Goal: Information Seeking & Learning: Find specific fact

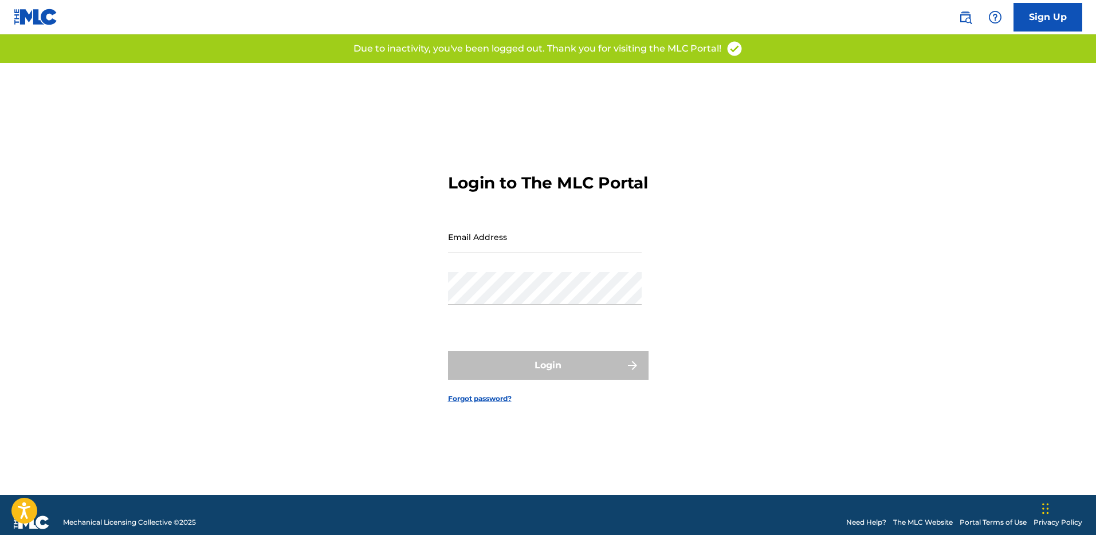
click at [972, 15] on link at bounding box center [965, 17] width 23 height 23
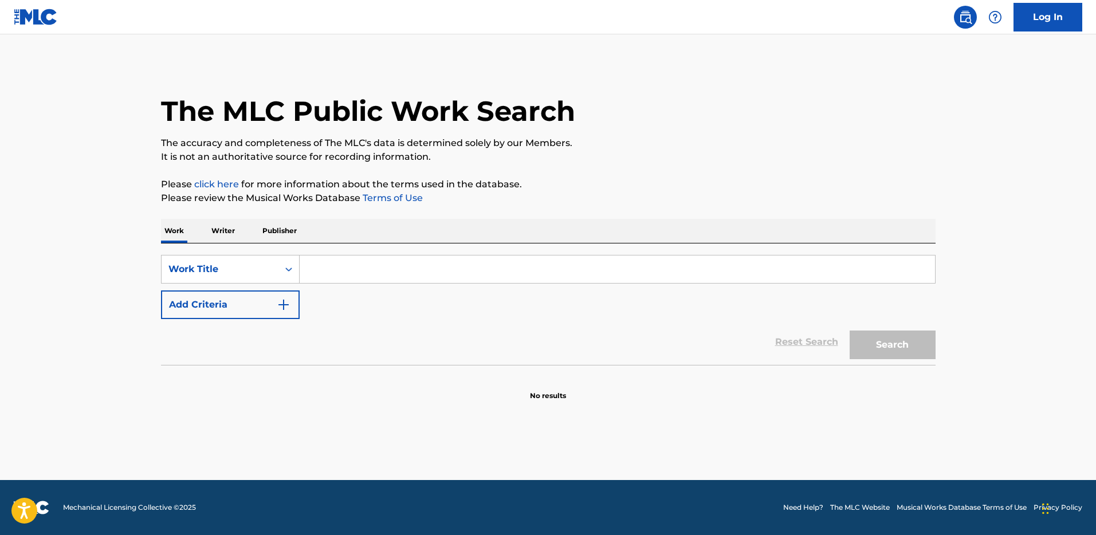
drag, startPoint x: 433, startPoint y: 255, endPoint x: 428, endPoint y: 266, distance: 12.6
click at [433, 256] on input "Search Form" at bounding box center [617, 270] width 635 height 28
click at [272, 301] on button "Add Criteria" at bounding box center [230, 305] width 139 height 29
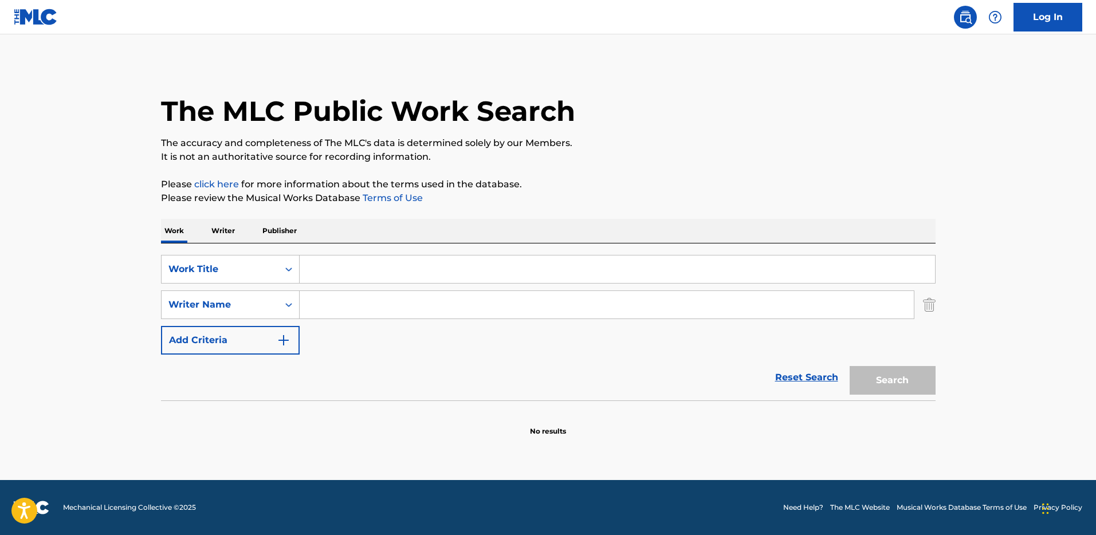
click at [343, 305] on input "Search Form" at bounding box center [607, 305] width 614 height 28
paste input "[PERSON_NAME]"
type input "[PERSON_NAME]"
click at [325, 277] on input "Search Form" at bounding box center [617, 270] width 635 height 28
click at [376, 266] on input "Search Form" at bounding box center [617, 270] width 635 height 28
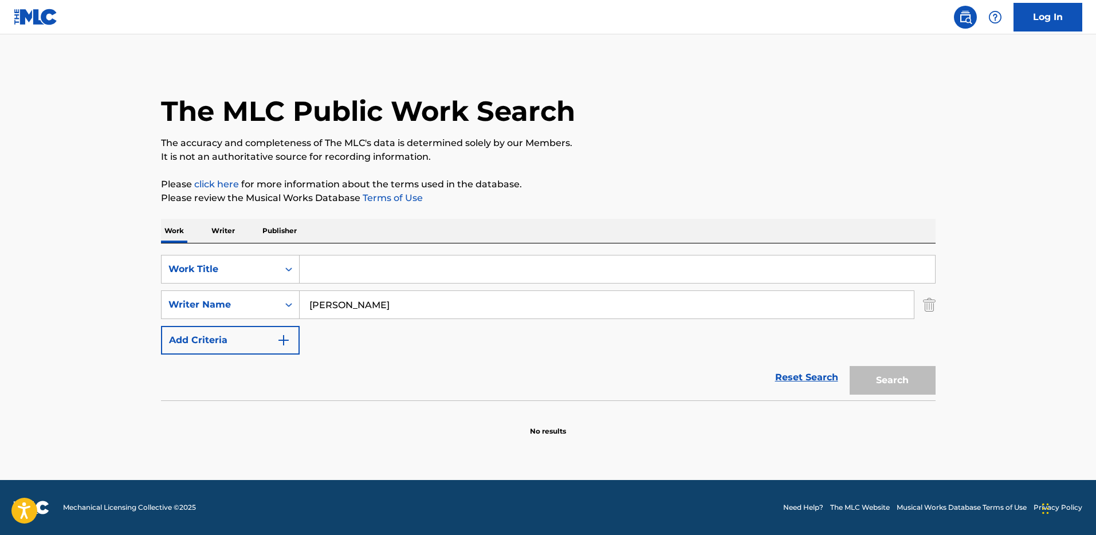
paste input "[DATE] [PERSON_NAME]"
type input "[DATE] [PERSON_NAME]"
click at [917, 382] on button "Search" at bounding box center [893, 380] width 86 height 29
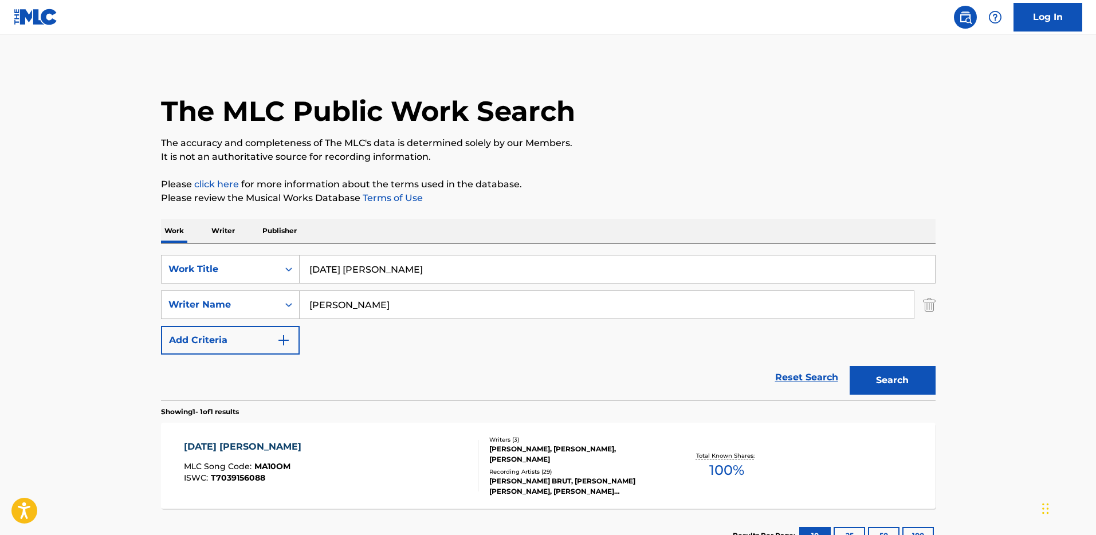
scroll to position [88, 0]
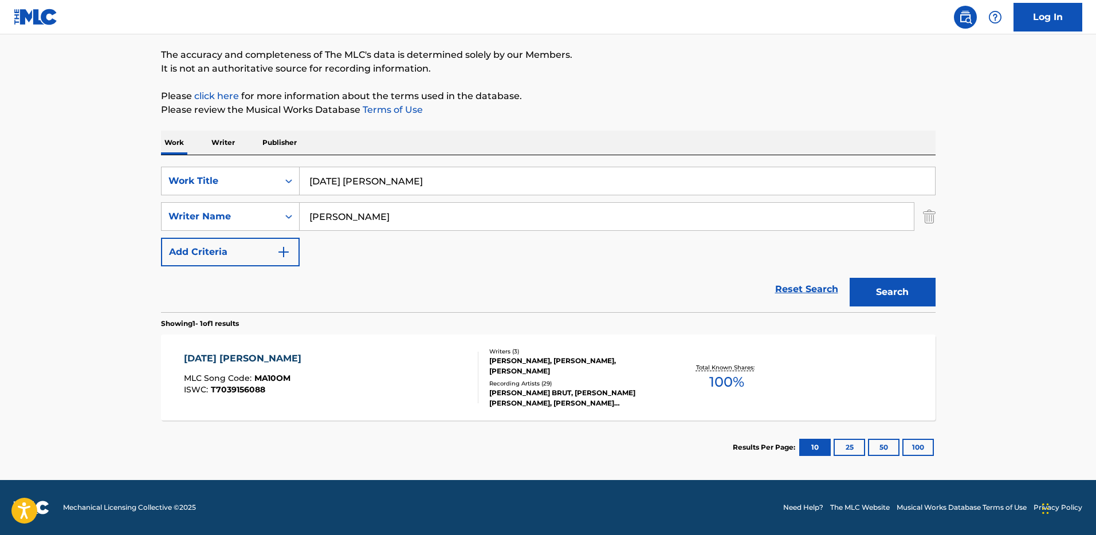
click at [661, 370] on div "[PERSON_NAME], [PERSON_NAME], [PERSON_NAME]" at bounding box center [575, 366] width 173 height 21
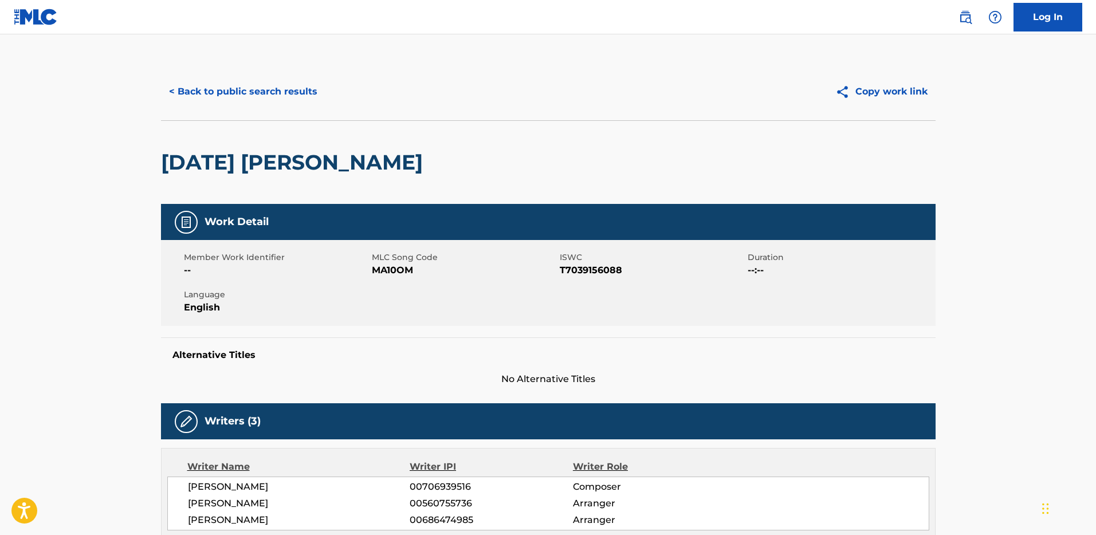
click at [263, 100] on button "< Back to public search results" at bounding box center [243, 91] width 164 height 29
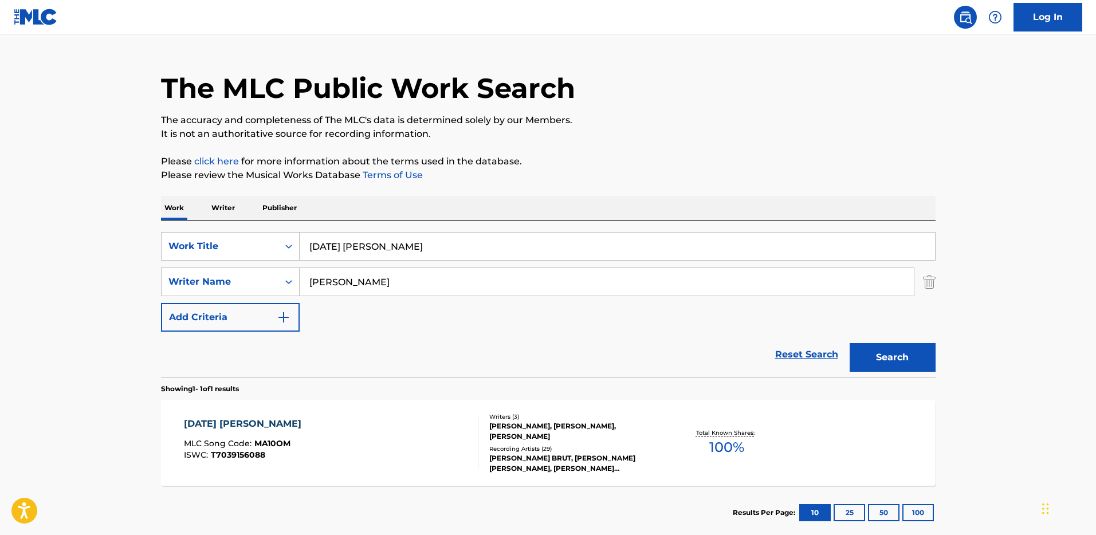
click at [920, 282] on div "SearchWithCriteria66246007-afc4-423d-9d25-d88c16c0b476 Writer Name [PERSON_NAME]" at bounding box center [548, 282] width 775 height 29
click at [926, 277] on img "Search Form" at bounding box center [929, 282] width 13 height 29
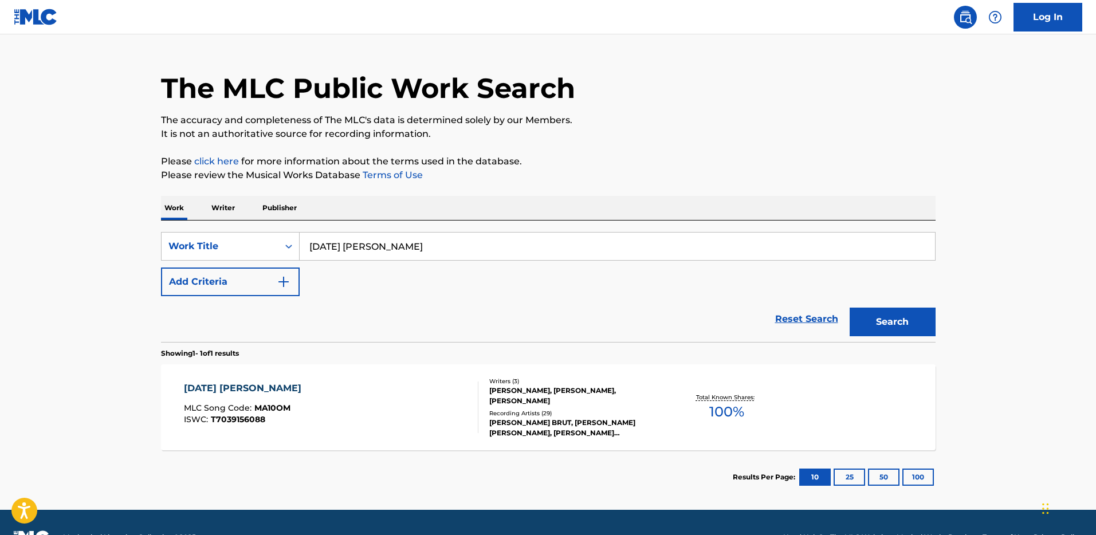
click at [870, 245] on input "[DATE] [PERSON_NAME]" at bounding box center [617, 247] width 635 height 28
paste input "B8P71"
type input "MB8P71"
click at [237, 245] on div "Work Title" at bounding box center [219, 247] width 103 height 14
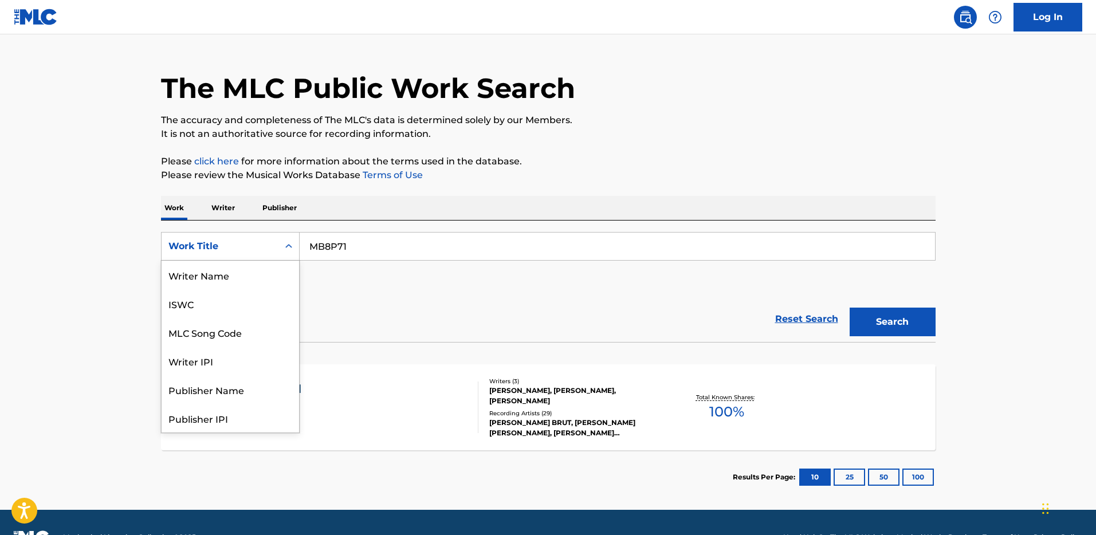
scroll to position [57, 0]
click at [228, 281] on div "MLC Song Code" at bounding box center [231, 275] width 138 height 29
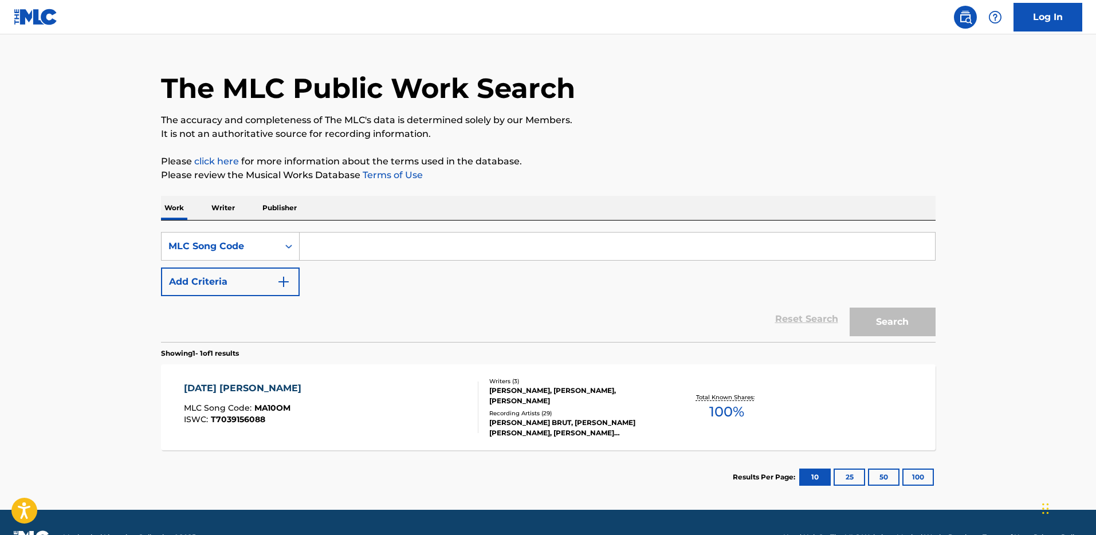
click at [409, 238] on input "Search Form" at bounding box center [617, 247] width 635 height 28
paste input "MB8P71"
type input "MB8P71"
click at [881, 317] on button "Search" at bounding box center [893, 322] width 86 height 29
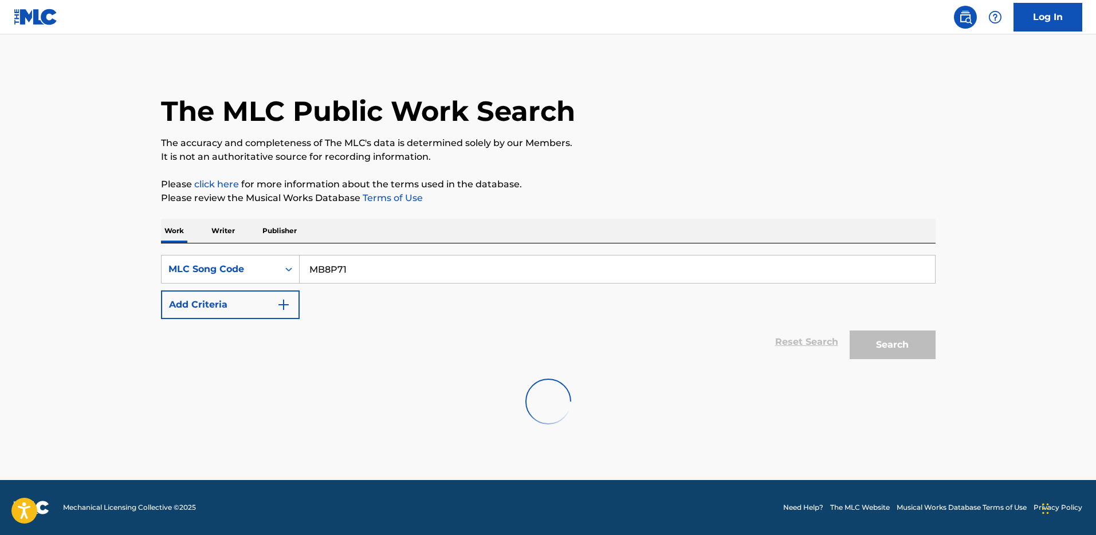
scroll to position [0, 0]
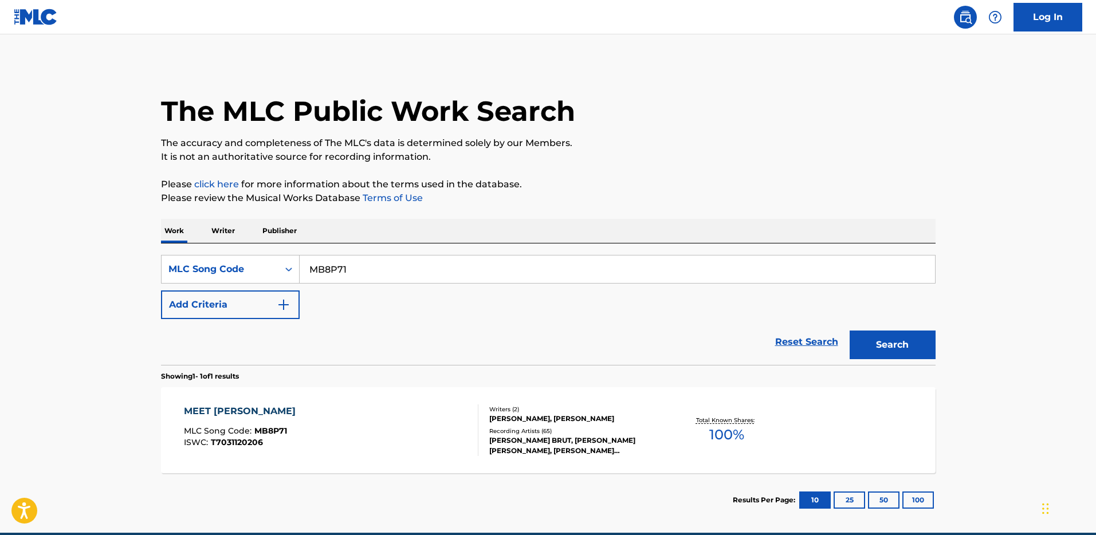
click at [446, 409] on div "MEET [PERSON_NAME] MLC Song Code : MB8P71 ISWC : T7031120206" at bounding box center [331, 431] width 295 height 52
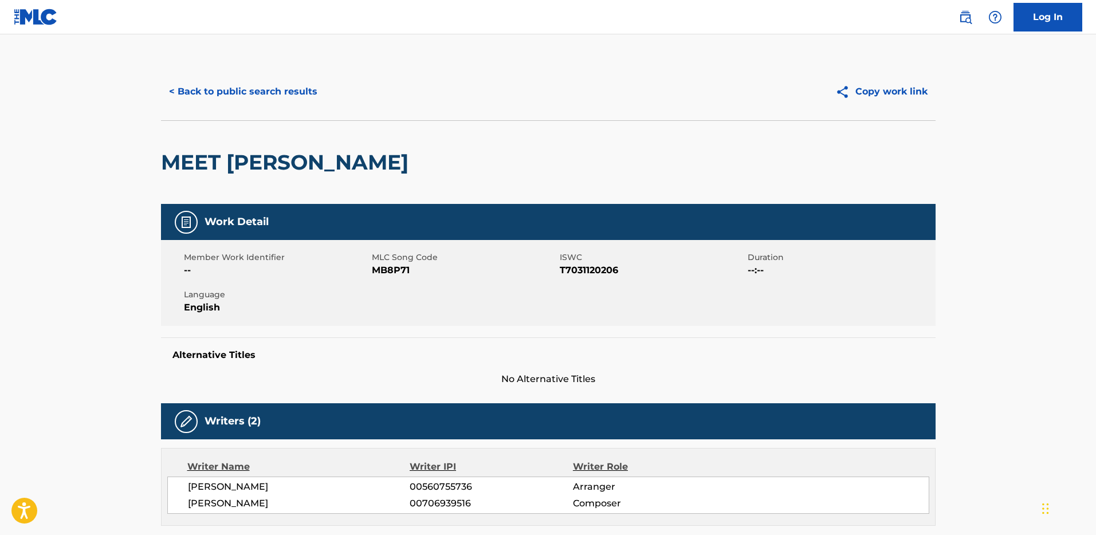
click at [583, 270] on span "T7031120206" at bounding box center [652, 271] width 185 height 14
copy span "T7031120206"
click at [225, 96] on button "< Back to public search results" at bounding box center [243, 91] width 164 height 29
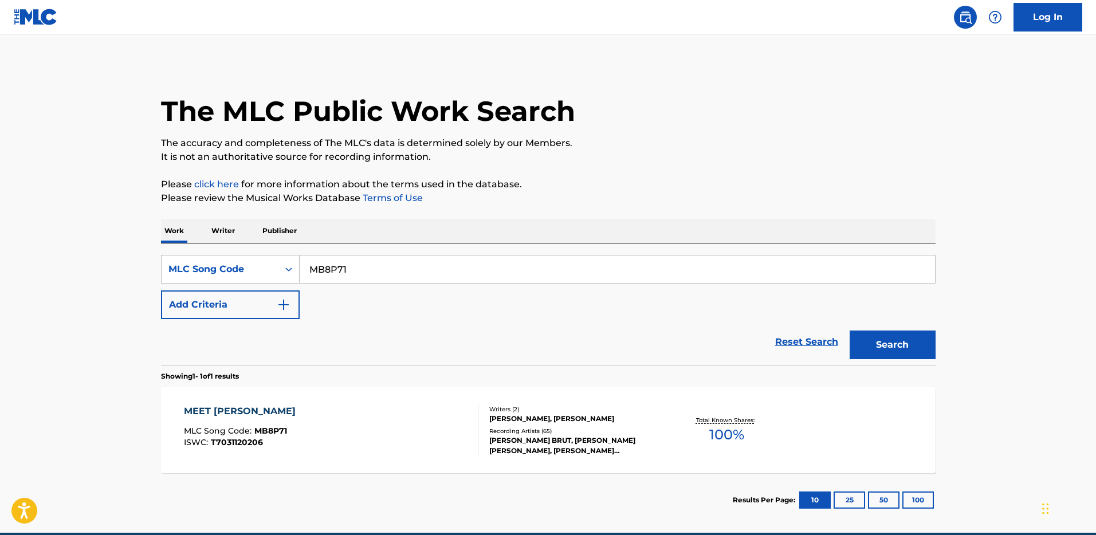
click at [366, 261] on input "MB8P71" at bounding box center [617, 270] width 635 height 28
paste input "Z40947"
type input "Z40947"
drag, startPoint x: 900, startPoint y: 326, endPoint x: 900, endPoint y: 335, distance: 9.2
click at [900, 326] on div "Search" at bounding box center [890, 342] width 92 height 46
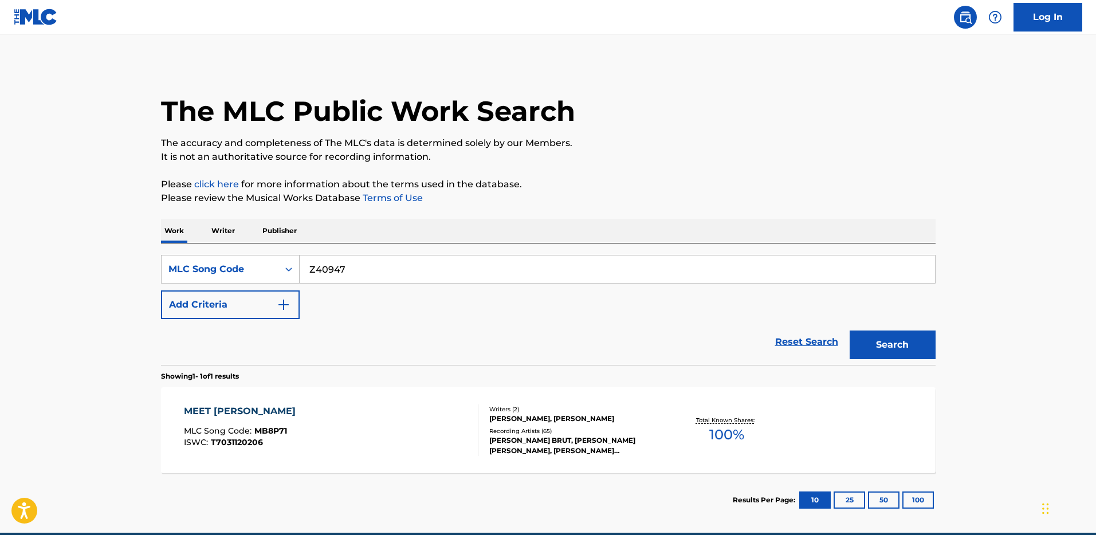
click at [900, 336] on button "Search" at bounding box center [893, 345] width 86 height 29
click at [484, 402] on div "MEET [PERSON_NAME] MLC Song Code : Z40947 ISWC : Writers ( 2 ) [PERSON_NAME], […" at bounding box center [548, 430] width 775 height 86
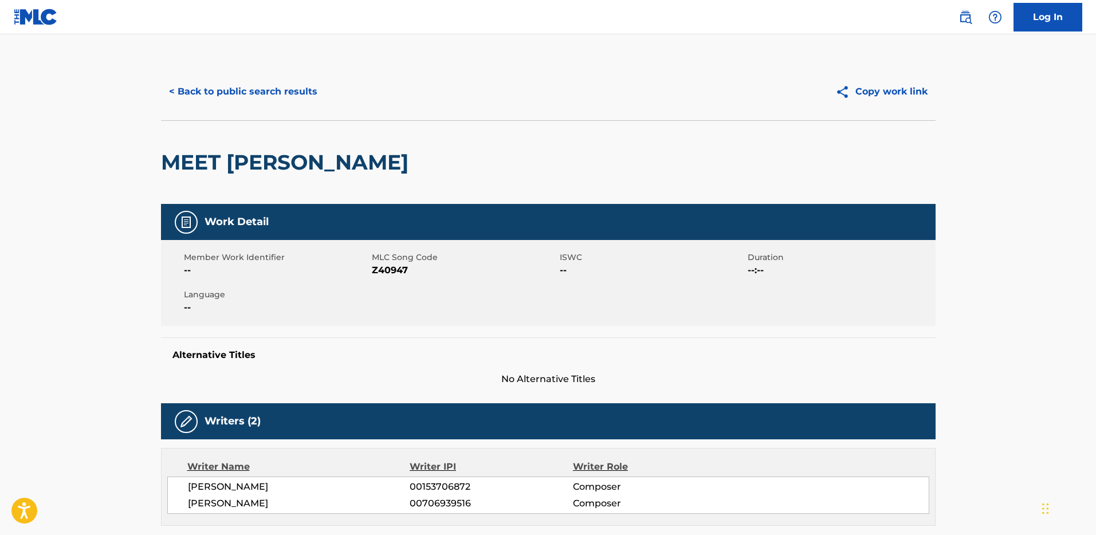
drag, startPoint x: 275, startPoint y: 84, endPoint x: 272, endPoint y: 79, distance: 6.4
click at [275, 84] on button "< Back to public search results" at bounding box center [243, 91] width 164 height 29
